Goal: Information Seeking & Learning: Learn about a topic

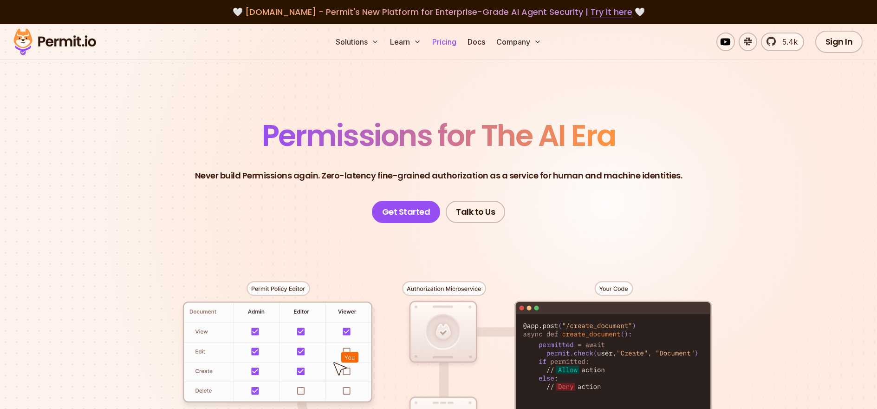
click at [449, 43] on link "Pricing" at bounding box center [445, 42] width 32 height 19
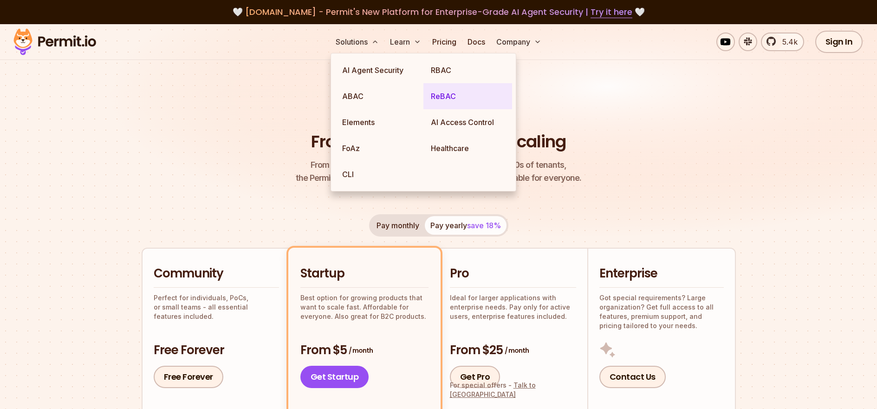
click at [443, 91] on link "ReBAC" at bounding box center [467, 96] width 89 height 26
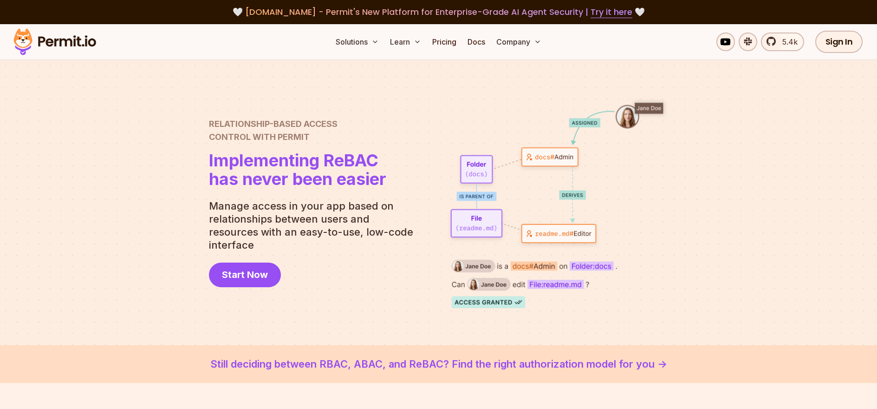
click at [121, 156] on div at bounding box center [438, 202] width 877 height 285
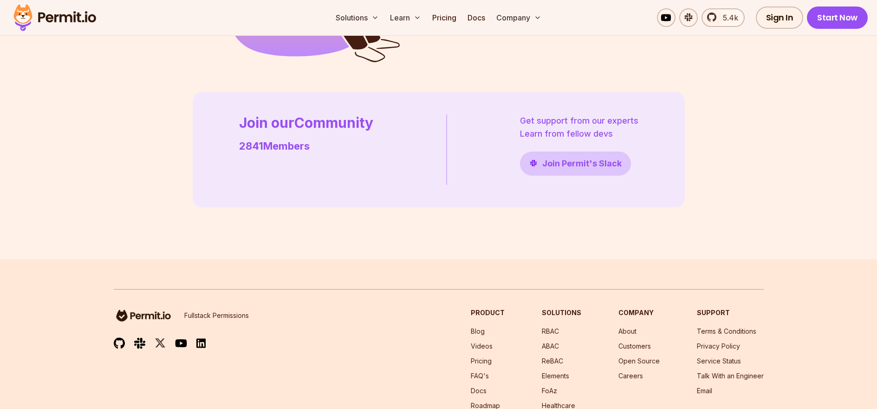
scroll to position [2709, 0]
